Goal: Transaction & Acquisition: Purchase product/service

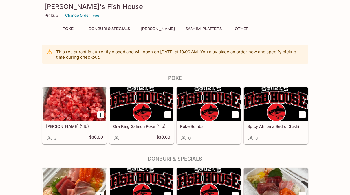
click at [332, 102] on div "This restaurant is currently closed and will open [DATE] at 10:00 AM . You may …" at bounding box center [175, 196] width 350 height 302
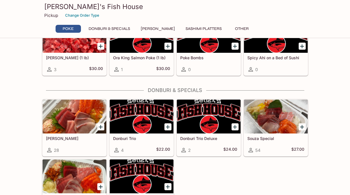
scroll to position [141, 0]
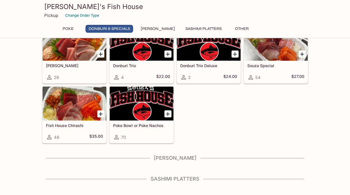
click at [171, 159] on h4 "[PERSON_NAME]" at bounding box center [175, 158] width 266 height 6
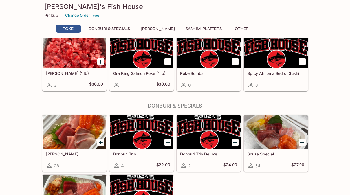
scroll to position [123, 0]
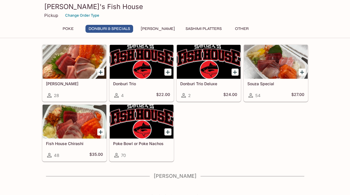
click at [80, 128] on div at bounding box center [75, 122] width 64 height 34
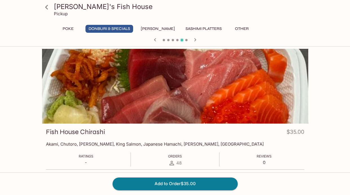
click at [47, 9] on icon at bounding box center [46, 7] width 3 height 5
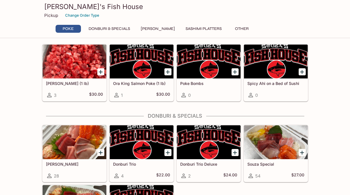
scroll to position [84, 0]
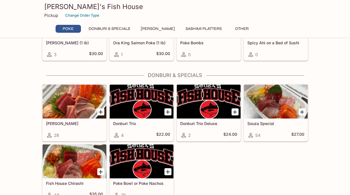
click at [276, 107] on div at bounding box center [276, 102] width 64 height 34
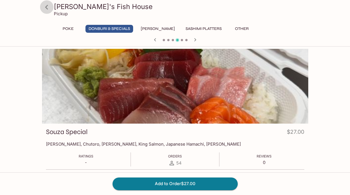
click at [46, 7] on icon at bounding box center [46, 7] width 3 height 5
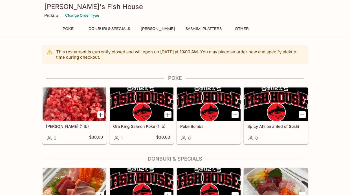
click at [33, 84] on div "This restaurant is currently closed and will open [DATE] at 10:00 AM . You may …" at bounding box center [175, 196] width 350 height 302
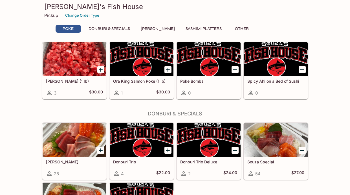
scroll to position [65, 0]
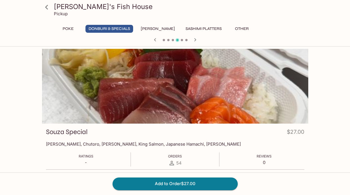
click at [28, 99] on div "[PERSON_NAME]'s Fish House Pickup Poke Donburi & Specials Sushi Cakes Sashimi P…" at bounding box center [175, 174] width 350 height 251
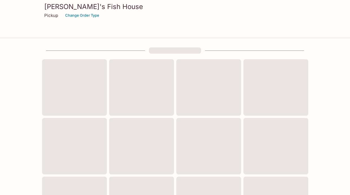
scroll to position [84, 0]
